Goal: Task Accomplishment & Management: Use online tool/utility

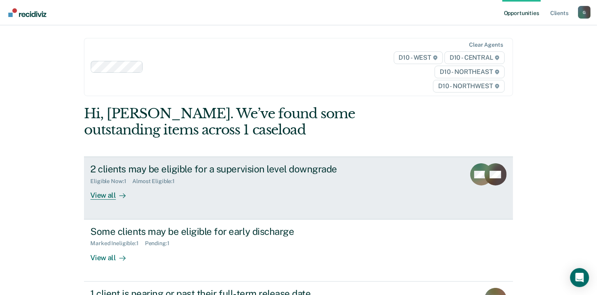
click at [306, 200] on div "2 clients may be eligible for a supervision level downgrade Eligible Now : 1 Al…" at bounding box center [238, 182] width 297 height 36
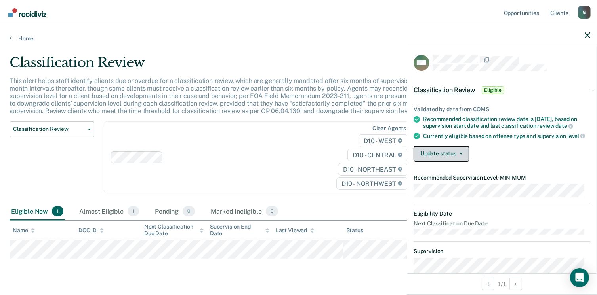
click at [444, 157] on button "Update status" at bounding box center [441, 154] width 56 height 16
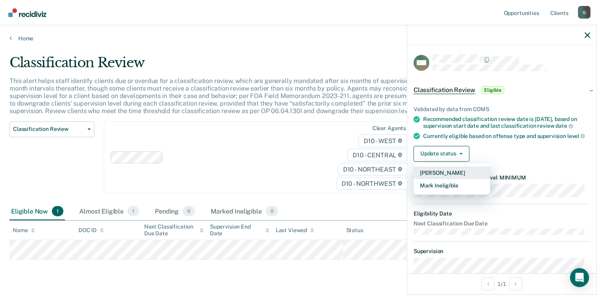
click at [447, 179] on button "[PERSON_NAME]" at bounding box center [451, 173] width 76 height 13
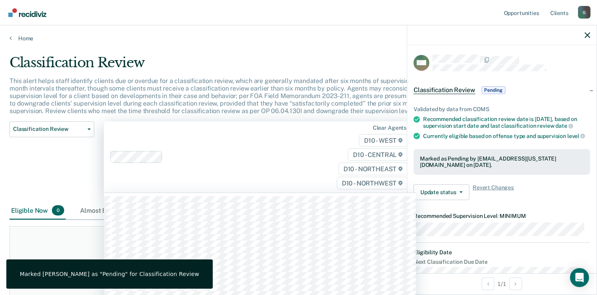
click at [266, 148] on div "Clear agents D10 - WEST D10 - CENTRAL D10 - NORTHEAST D10 - NORTHWEST" at bounding box center [260, 158] width 312 height 72
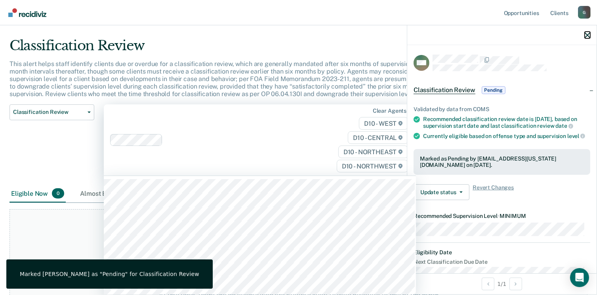
click at [587, 35] on icon "button" at bounding box center [587, 35] width 6 height 6
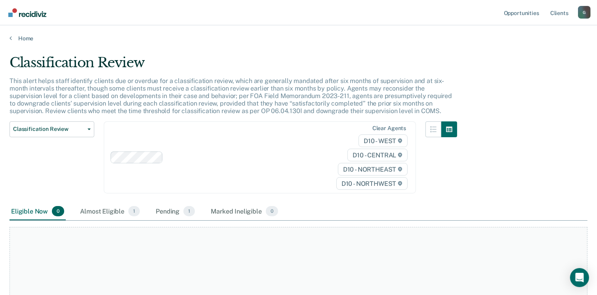
scroll to position [2, 0]
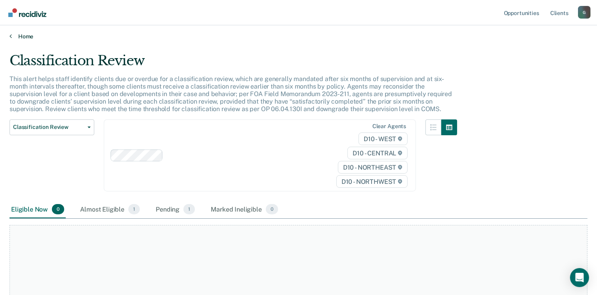
click at [16, 35] on link "Home" at bounding box center [299, 36] width 578 height 7
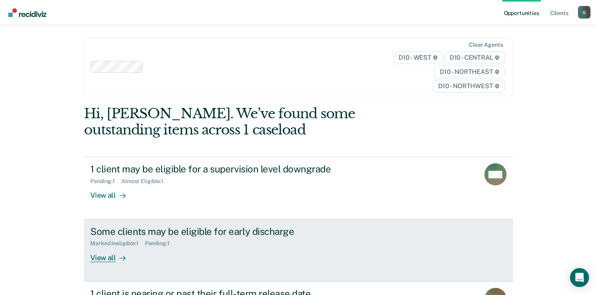
click at [114, 241] on div "Marked Ineligible : 1" at bounding box center [117, 243] width 54 height 7
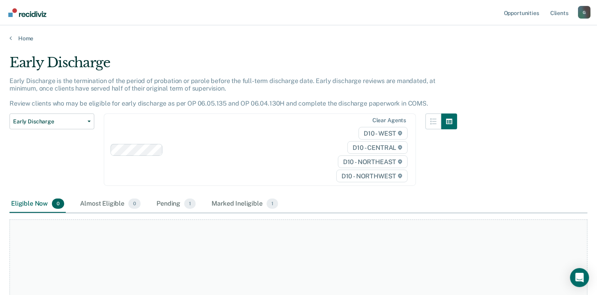
click at [27, 43] on main "Early Discharge Early Discharge is the termination of the period of probation o…" at bounding box center [298, 167] width 597 height 251
click at [25, 41] on link "Home" at bounding box center [299, 38] width 578 height 7
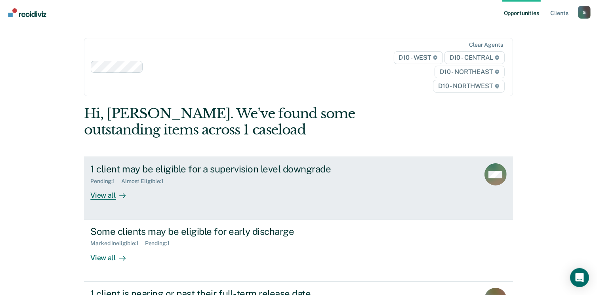
click at [103, 183] on div "Pending : 1" at bounding box center [105, 181] width 31 height 7
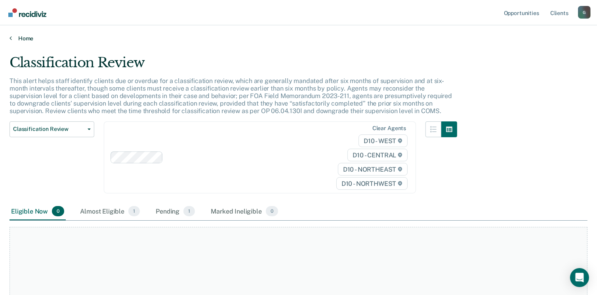
click at [23, 39] on link "Home" at bounding box center [299, 38] width 578 height 7
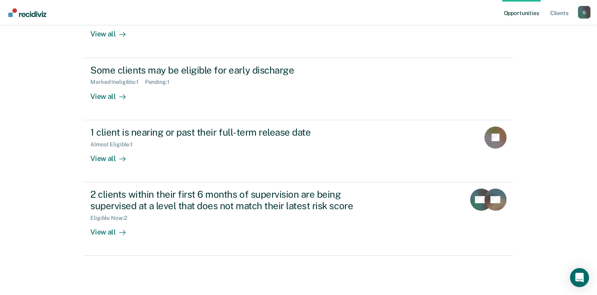
scroll to position [170, 0]
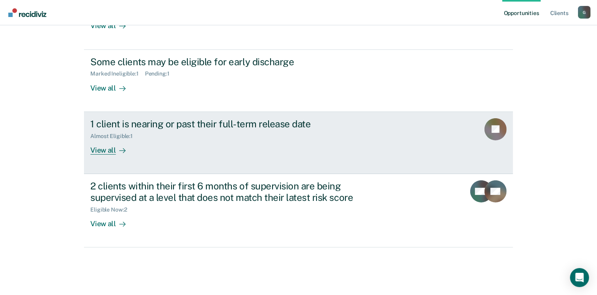
click at [116, 151] on div at bounding box center [121, 150] width 10 height 9
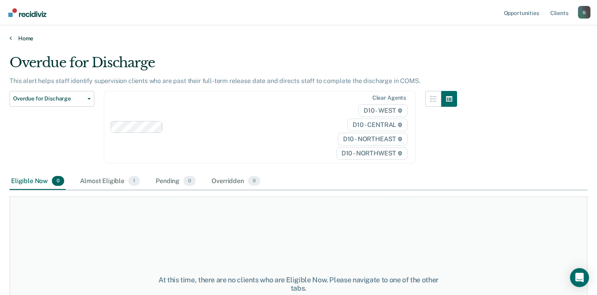
click at [21, 35] on link "Home" at bounding box center [299, 38] width 578 height 7
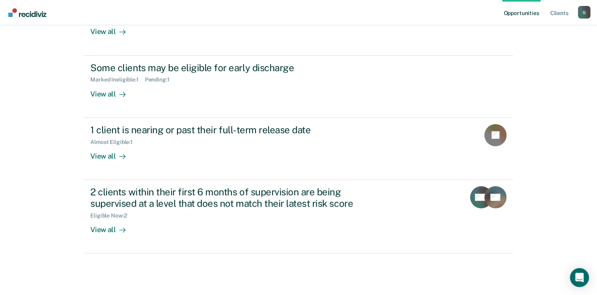
scroll to position [167, 0]
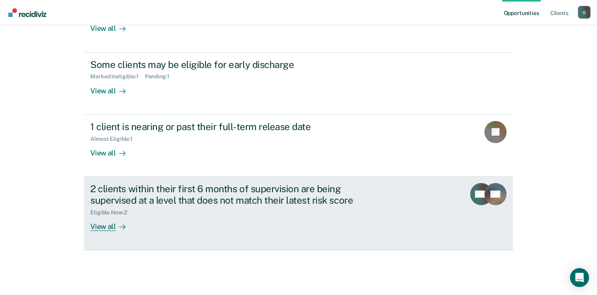
click at [109, 229] on div "View all" at bounding box center [112, 223] width 44 height 15
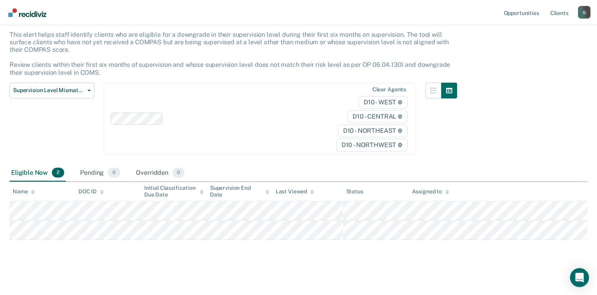
scroll to position [48, 0]
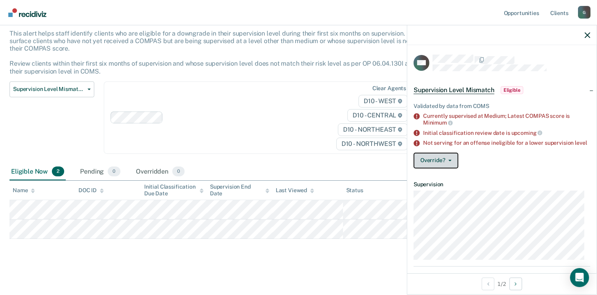
click at [443, 165] on button "Override?" at bounding box center [435, 161] width 45 height 16
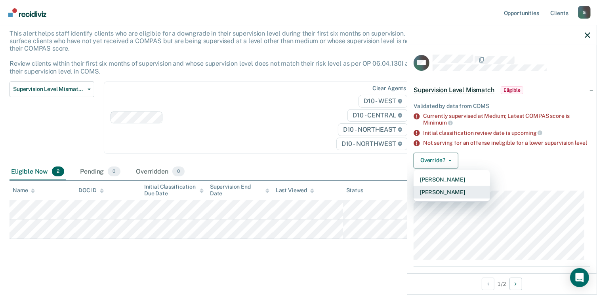
click at [445, 196] on button "[PERSON_NAME]" at bounding box center [451, 192] width 76 height 13
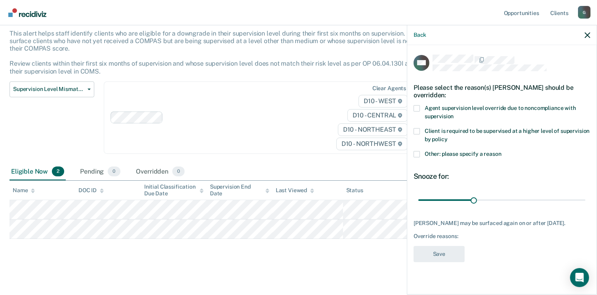
click at [417, 131] on span at bounding box center [416, 131] width 6 height 6
click at [447, 137] on input "Client is required to be supervised at a higher level of supervision by policy" at bounding box center [447, 137] width 0 height 0
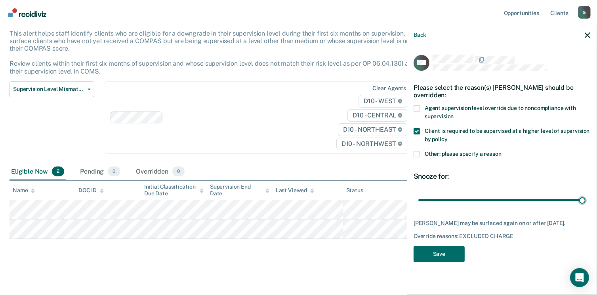
drag, startPoint x: 474, startPoint y: 200, endPoint x: 601, endPoint y: 192, distance: 128.2
type input "90"
click at [585, 194] on input "range" at bounding box center [501, 201] width 167 height 14
click at [424, 259] on button "Save" at bounding box center [438, 254] width 51 height 16
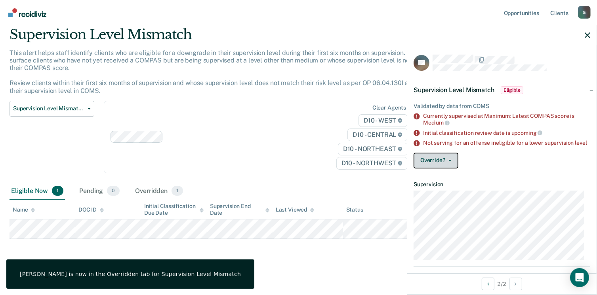
click at [429, 164] on button "Override?" at bounding box center [435, 161] width 45 height 16
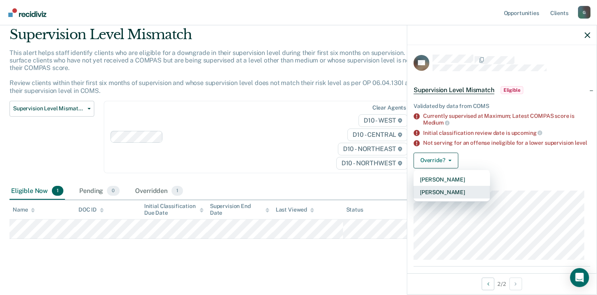
click at [442, 197] on button "[PERSON_NAME]" at bounding box center [451, 192] width 76 height 13
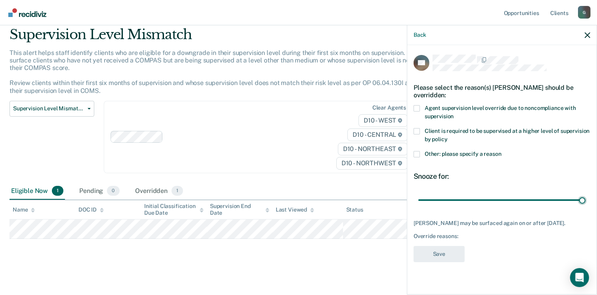
drag, startPoint x: 474, startPoint y: 198, endPoint x: 591, endPoint y: 198, distance: 116.8
type input "90"
click at [585, 198] on input "range" at bounding box center [501, 201] width 167 height 14
click at [436, 135] on span "Client is required to be supervised at a higher level of supervision by policy" at bounding box center [506, 135] width 165 height 15
click at [447, 137] on input "Client is required to be supervised at a higher level of supervision by policy" at bounding box center [447, 137] width 0 height 0
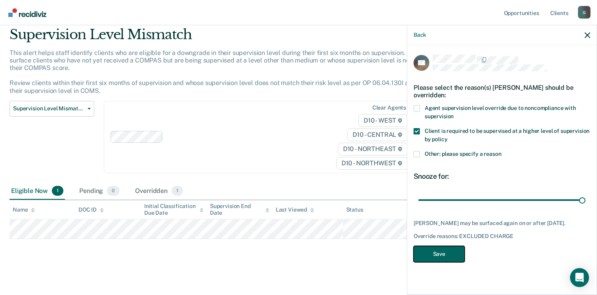
click at [447, 253] on button "Save" at bounding box center [438, 254] width 51 height 16
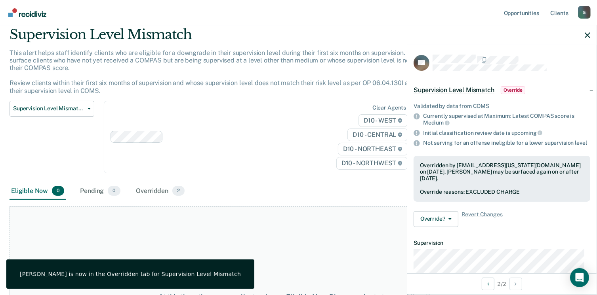
click at [588, 36] on icon "button" at bounding box center [587, 35] width 6 height 6
